Goal: Check status: Check status

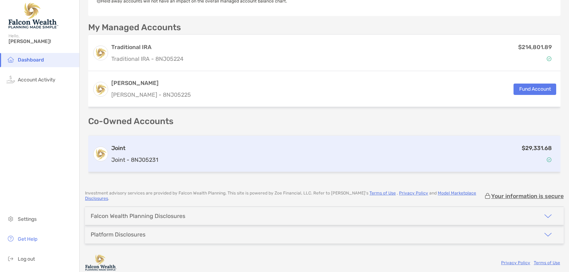
scroll to position [186, 0]
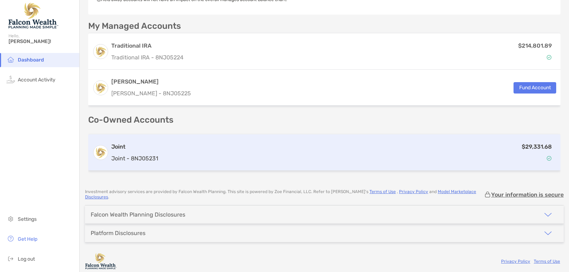
click at [273, 159] on div "$29,331.68" at bounding box center [358, 152] width 395 height 21
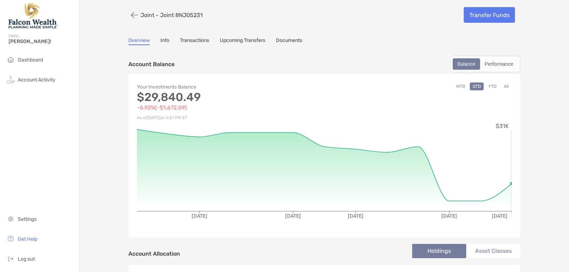
click at [140, 16] on p "Joint - Joint 8NJ05231" at bounding box center [171, 15] width 62 height 7
click at [129, 15] on button "button" at bounding box center [134, 15] width 12 height 13
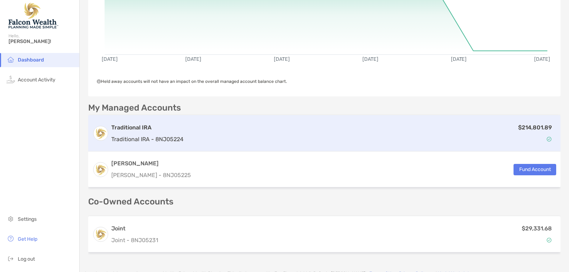
scroll to position [107, 0]
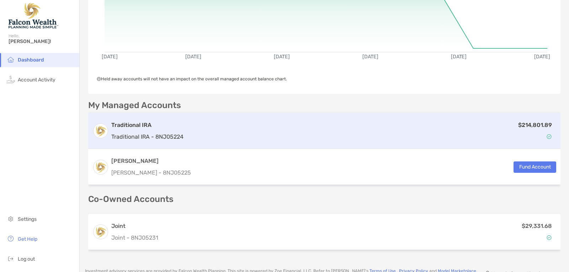
click at [191, 127] on div "$214,801.89" at bounding box center [371, 131] width 370 height 21
